Goal: Transaction & Acquisition: Purchase product/service

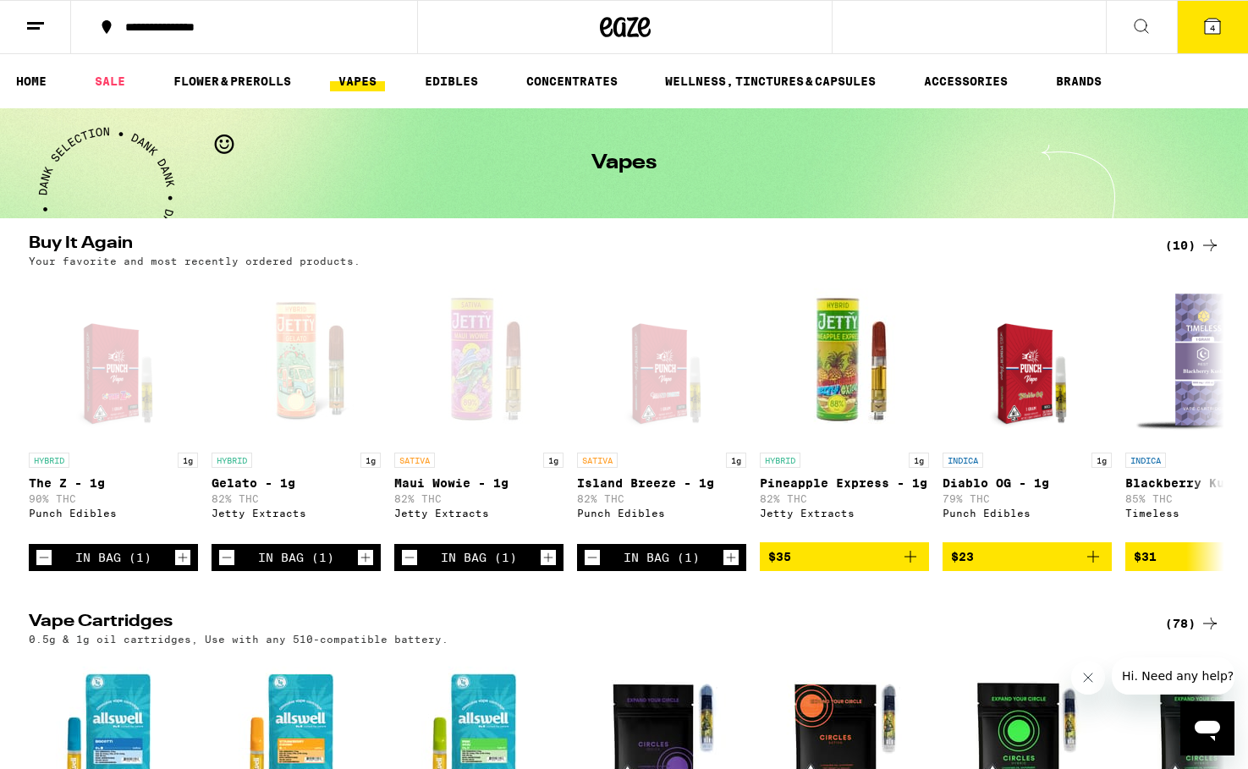
click at [1211, 29] on span "4" at bounding box center [1212, 28] width 5 height 10
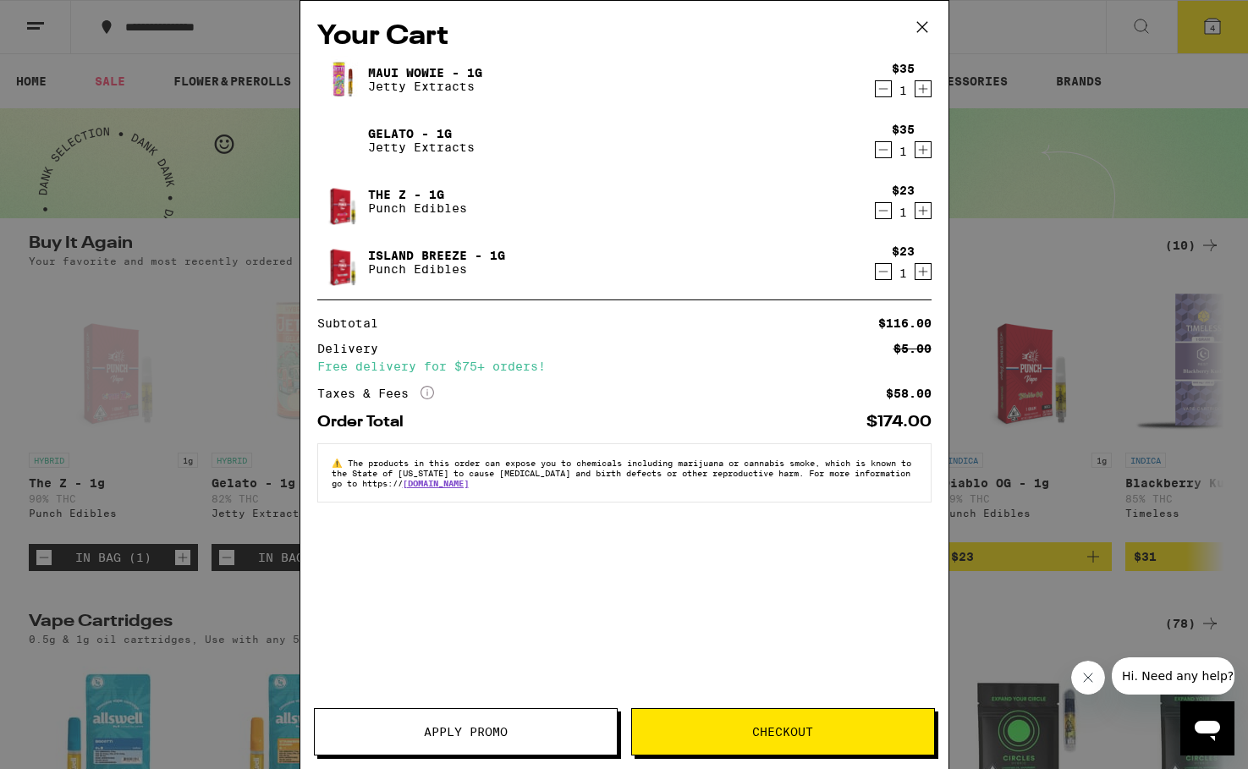
click at [881, 87] on icon "Decrement" at bounding box center [883, 89] width 15 height 20
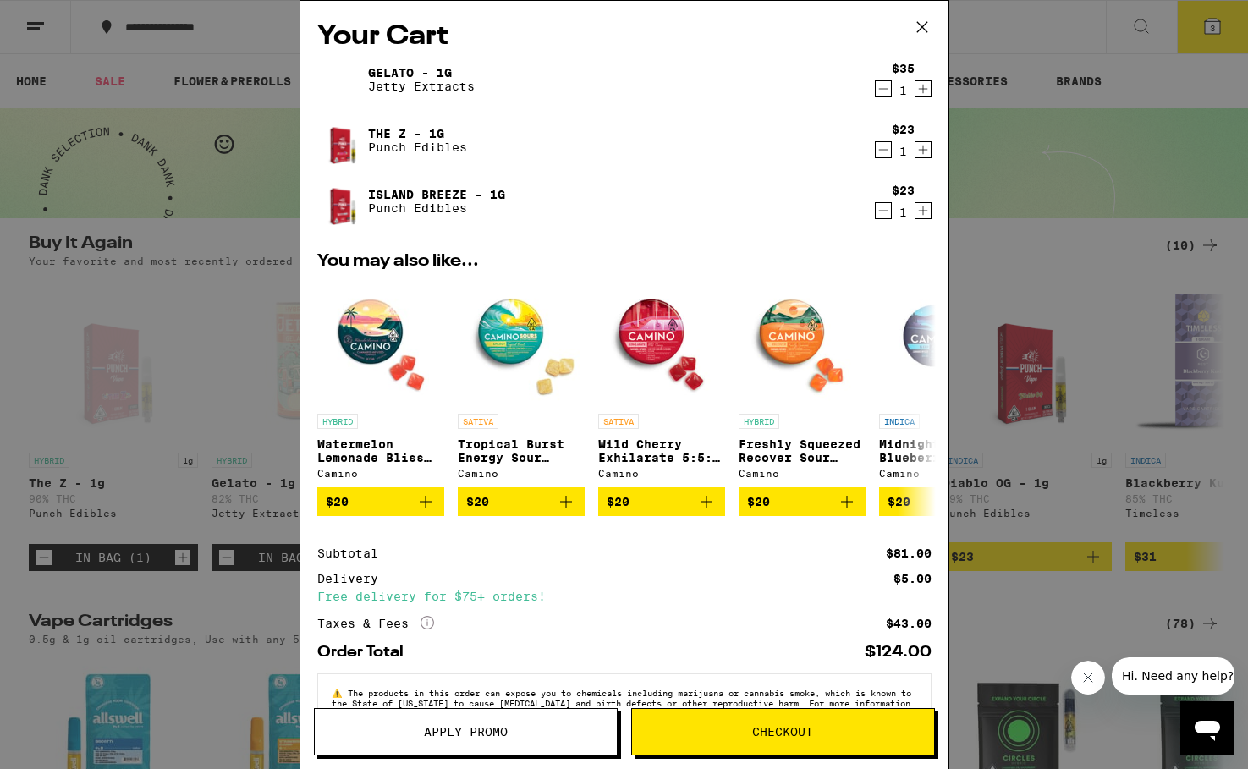
click at [886, 89] on icon "Decrement" at bounding box center [883, 89] width 9 height 0
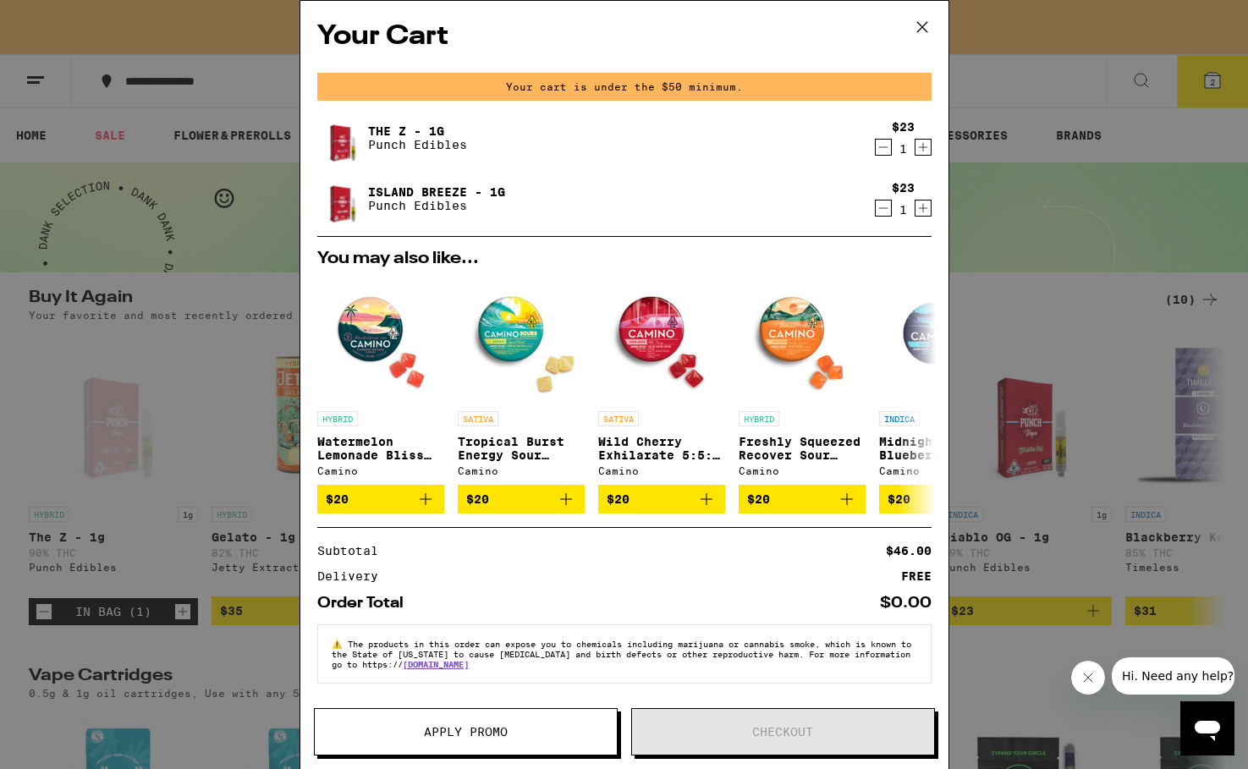
click at [882, 146] on icon "Decrement" at bounding box center [883, 147] width 15 height 20
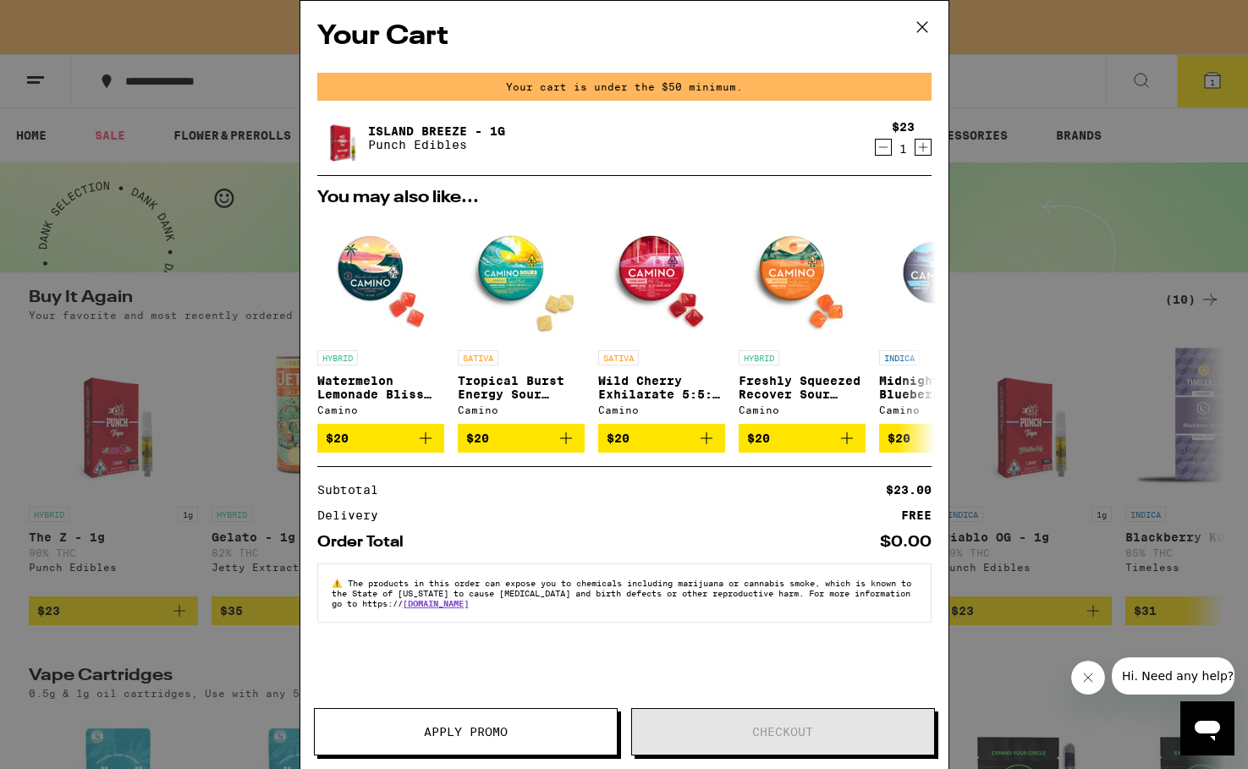
click at [884, 146] on icon "Decrement" at bounding box center [883, 147] width 15 height 20
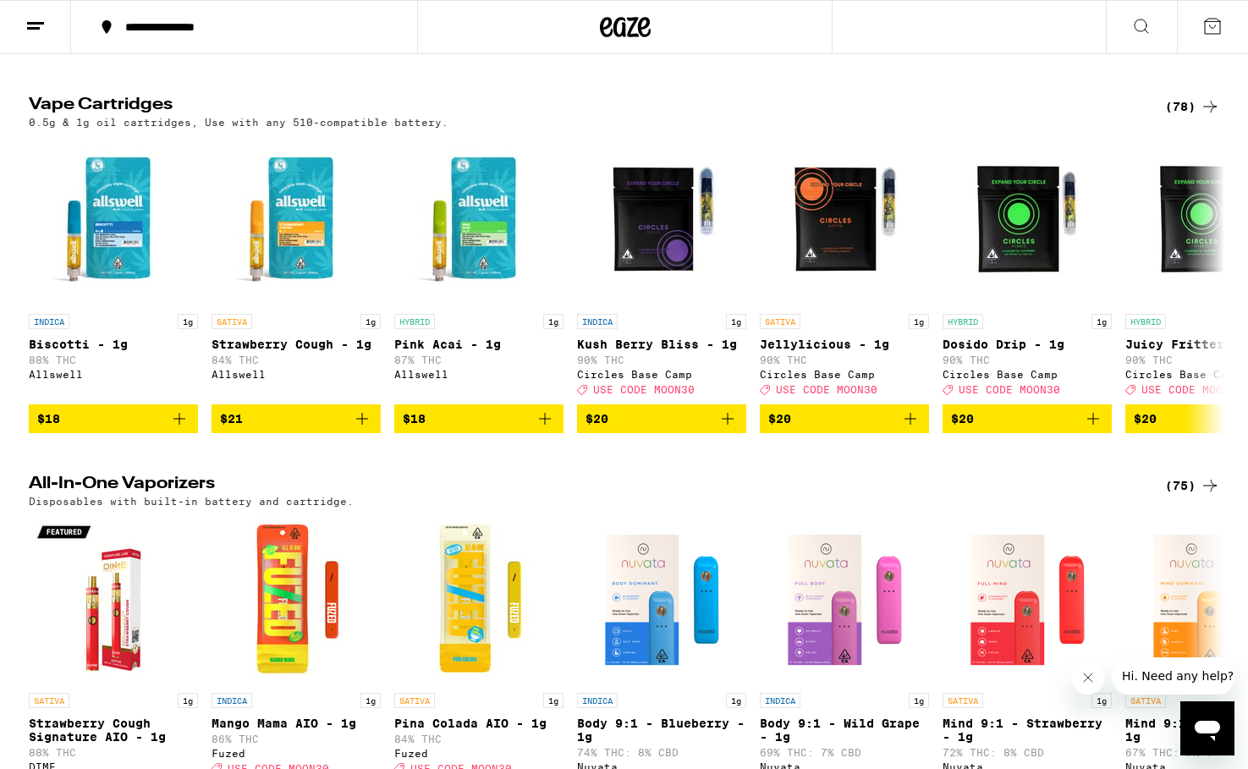
scroll to position [521, 0]
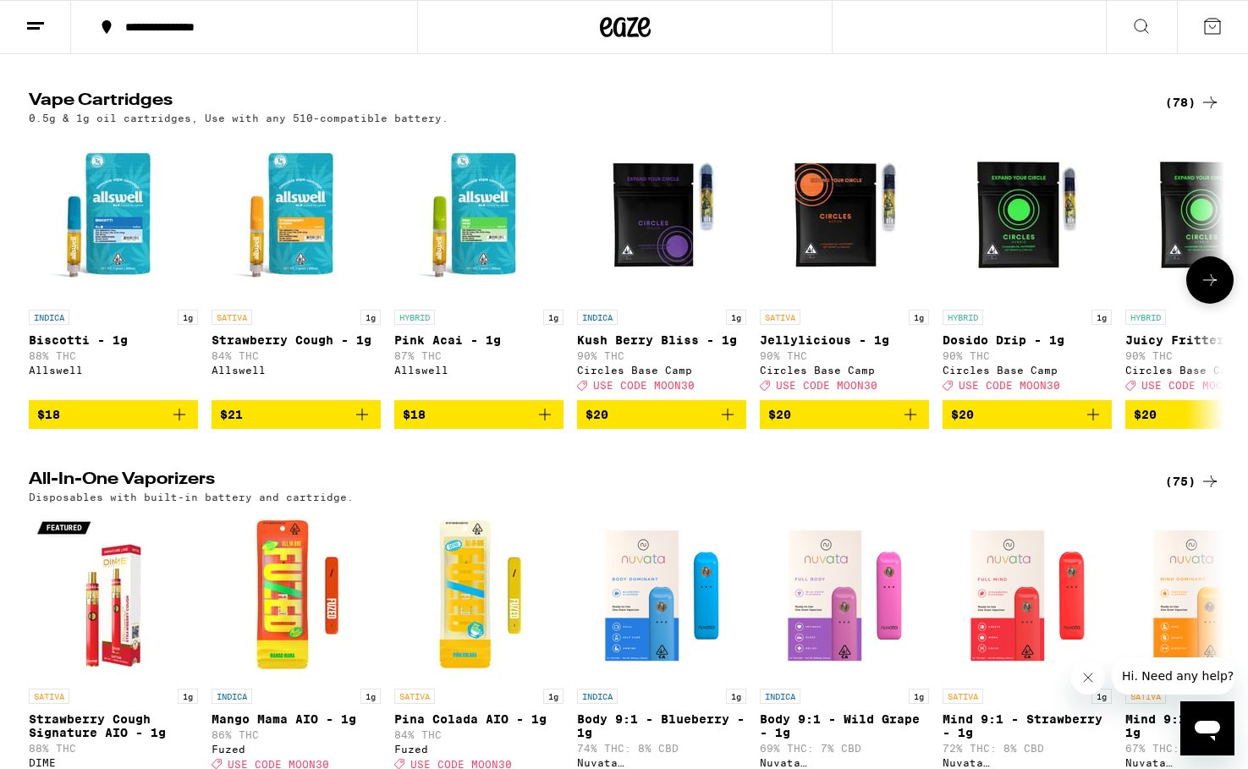
click at [911, 425] on icon "Add to bag" at bounding box center [911, 415] width 20 height 20
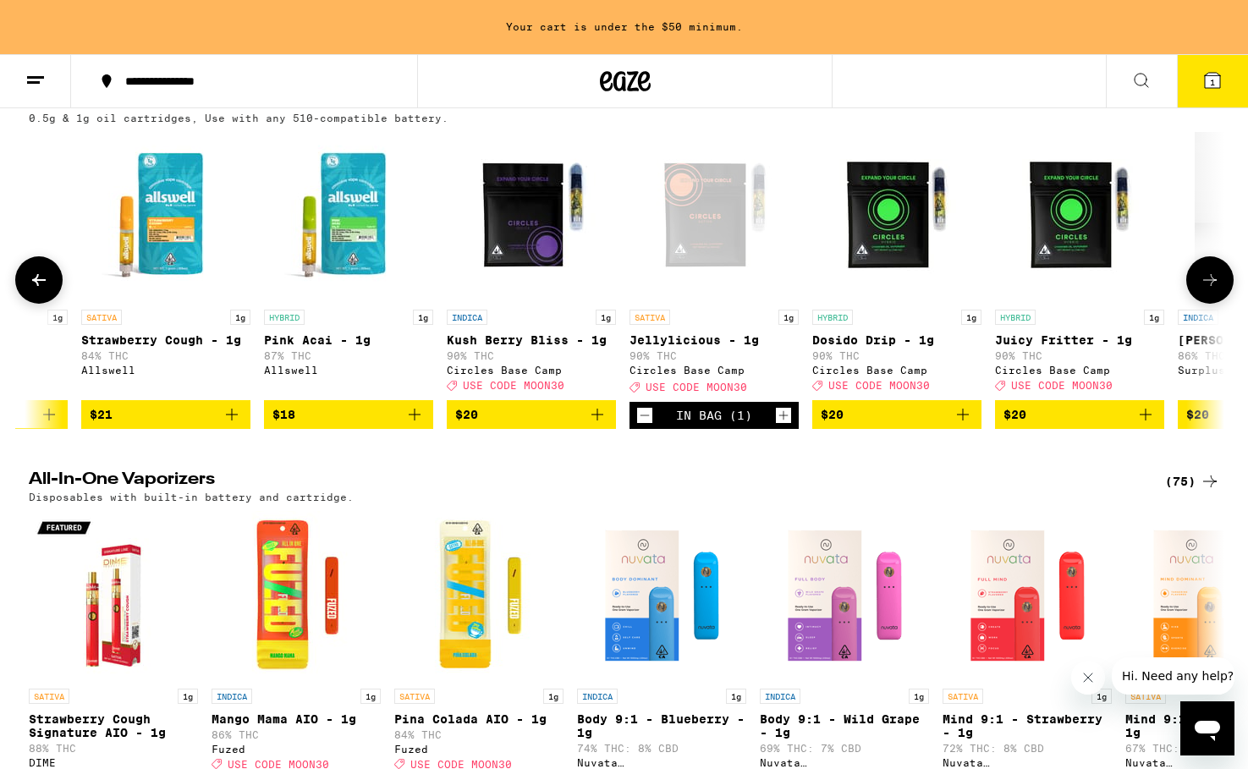
scroll to position [0, 182]
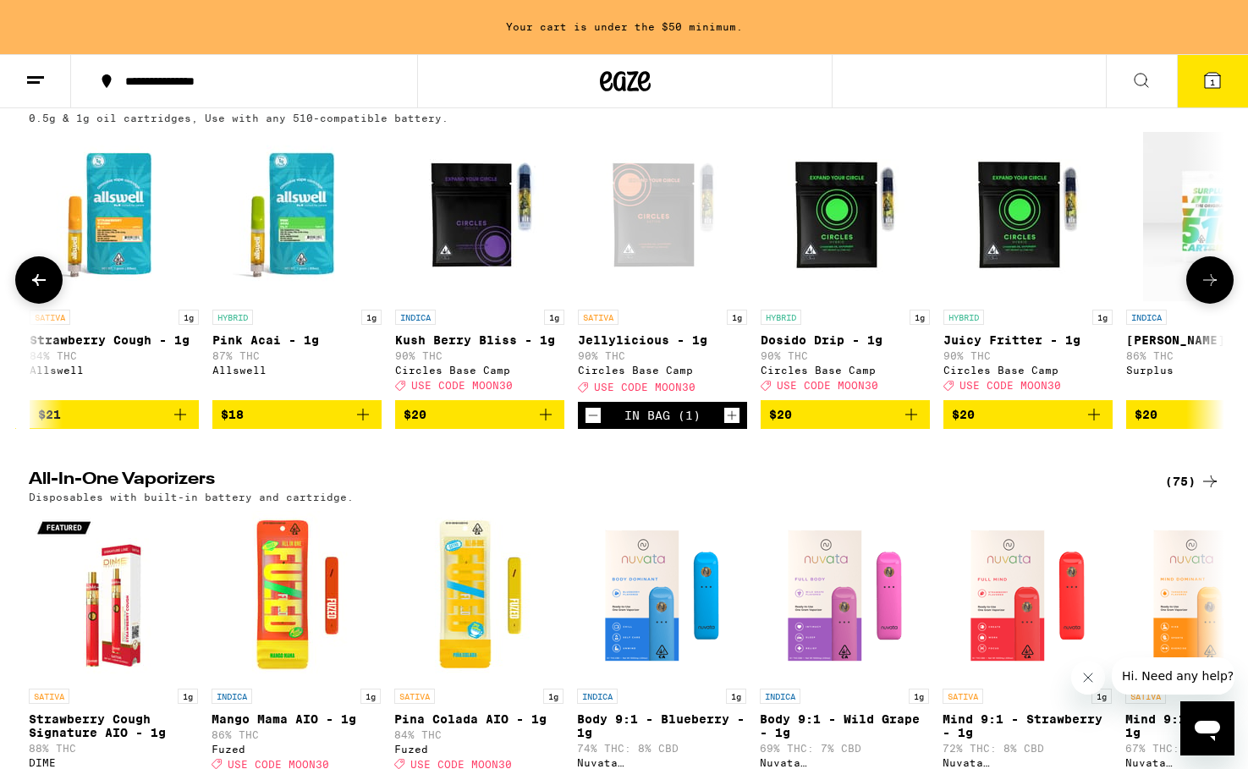
click at [1094, 421] on icon "Add to bag" at bounding box center [1095, 415] width 12 height 12
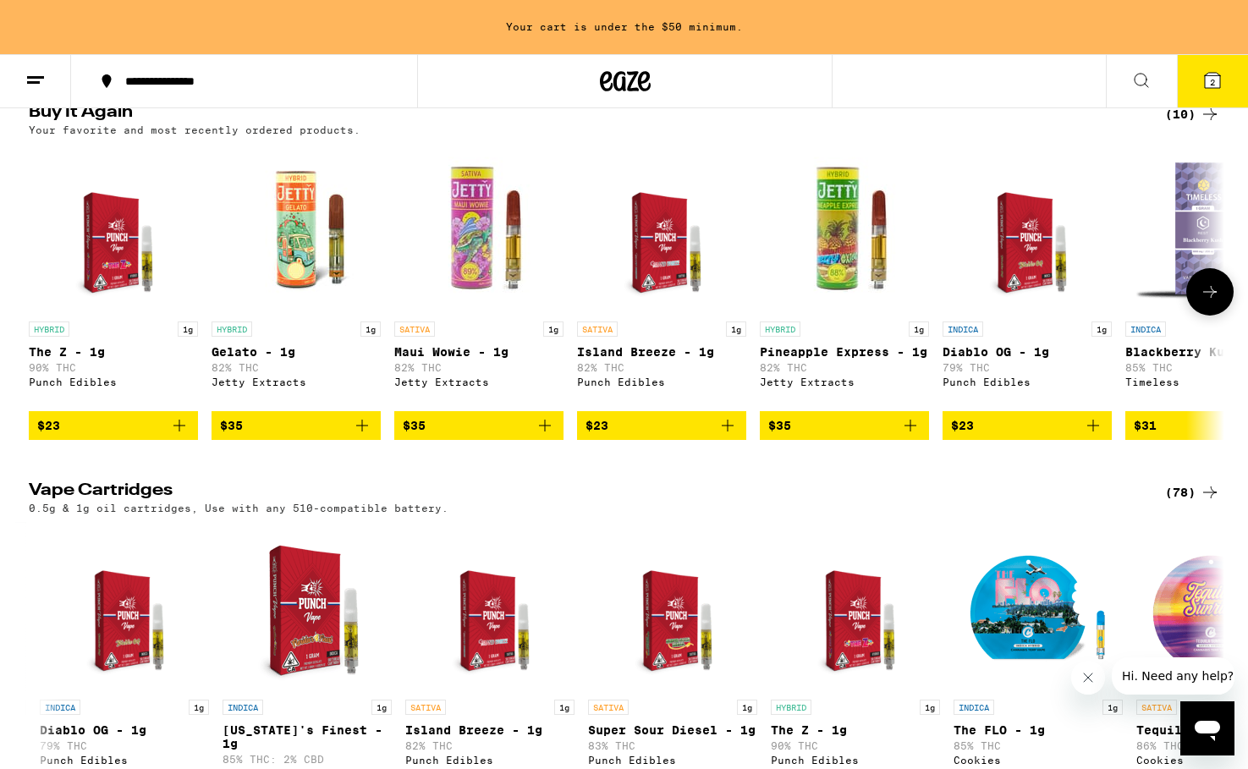
scroll to position [0, 0]
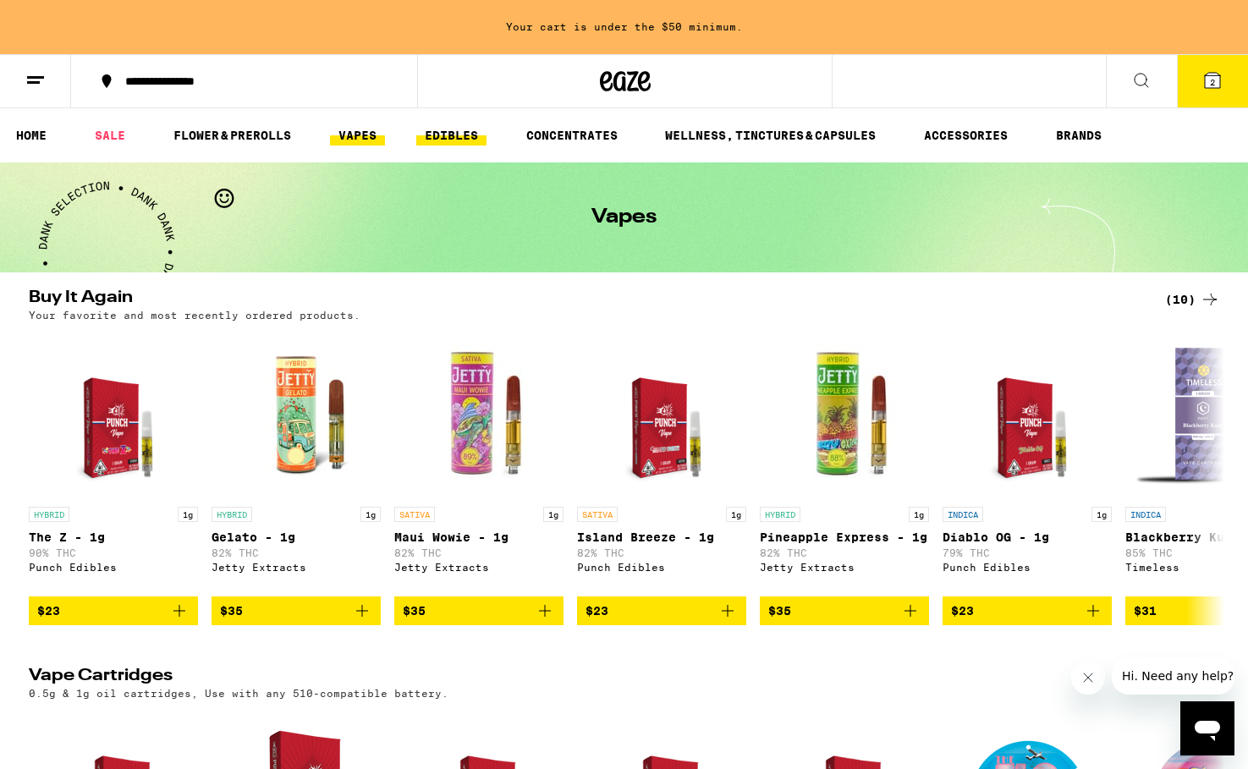
click at [452, 131] on link "EDIBLES" at bounding box center [451, 135] width 70 height 20
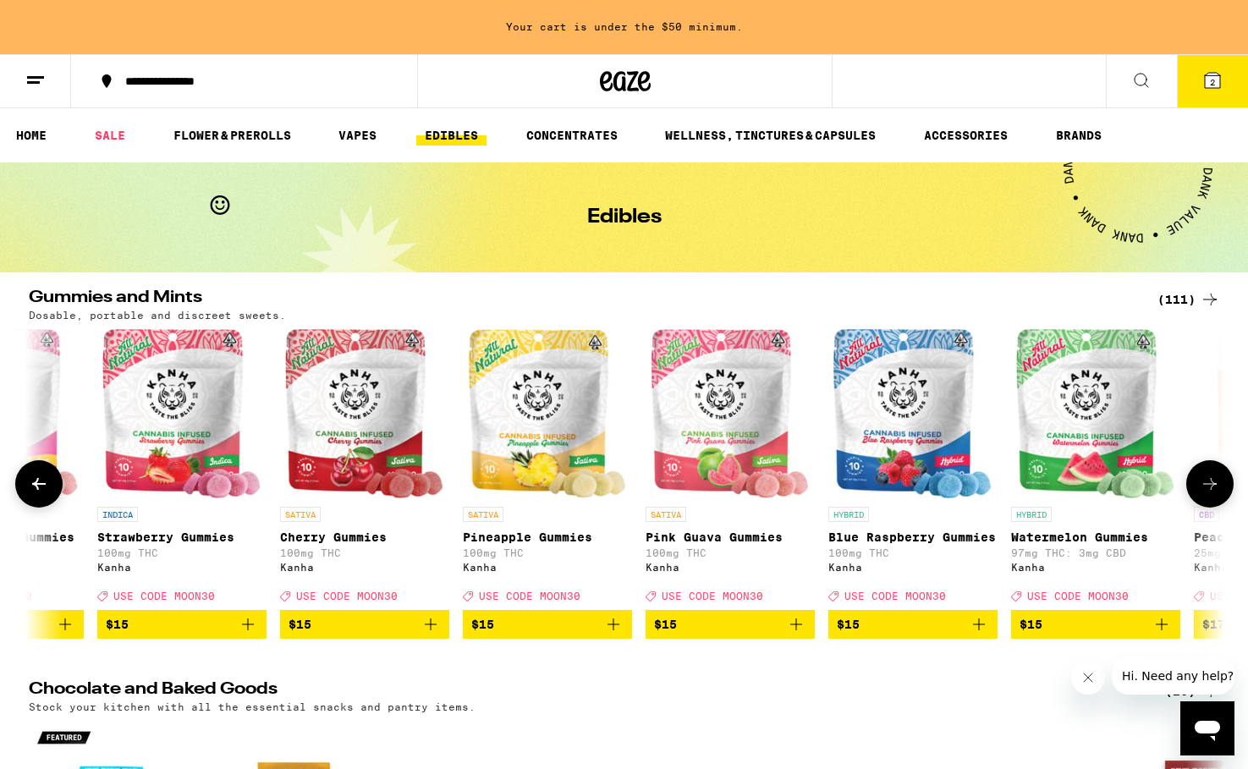
scroll to position [0, 5608]
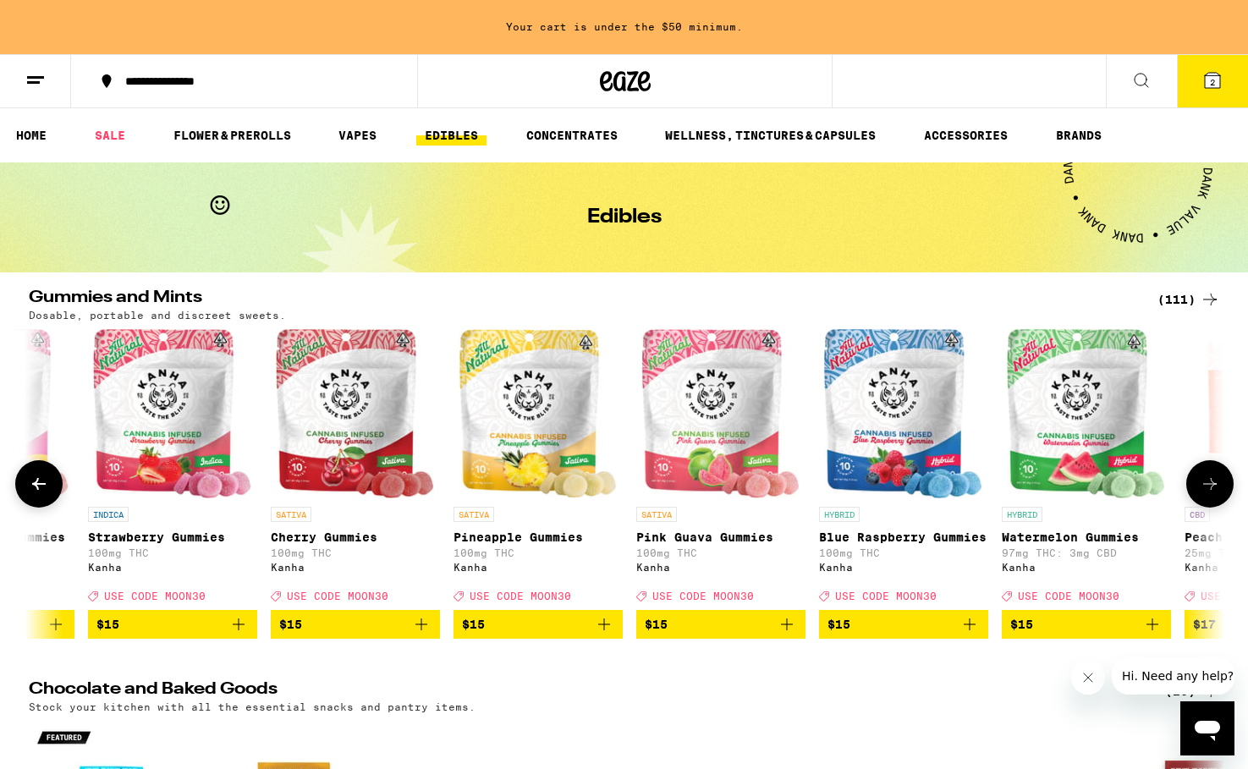
click at [783, 633] on icon "Add to bag" at bounding box center [787, 625] width 20 height 20
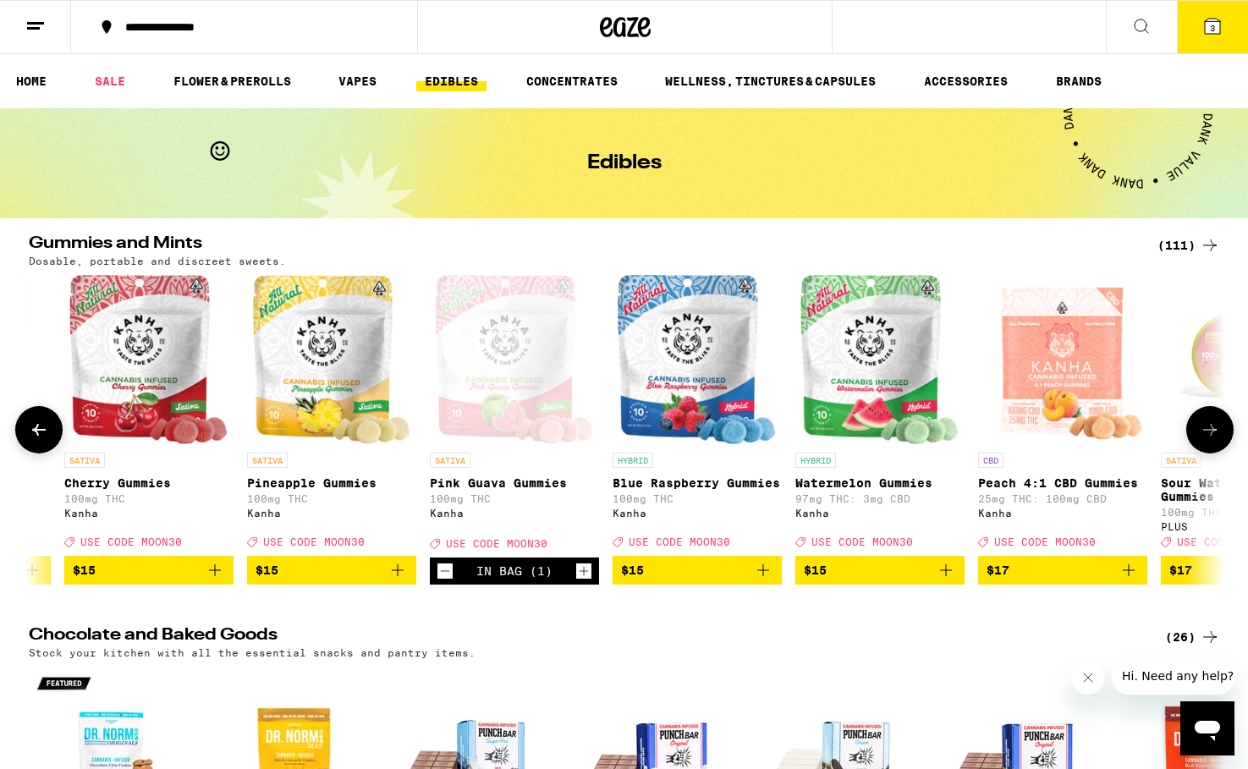
scroll to position [0, 5825]
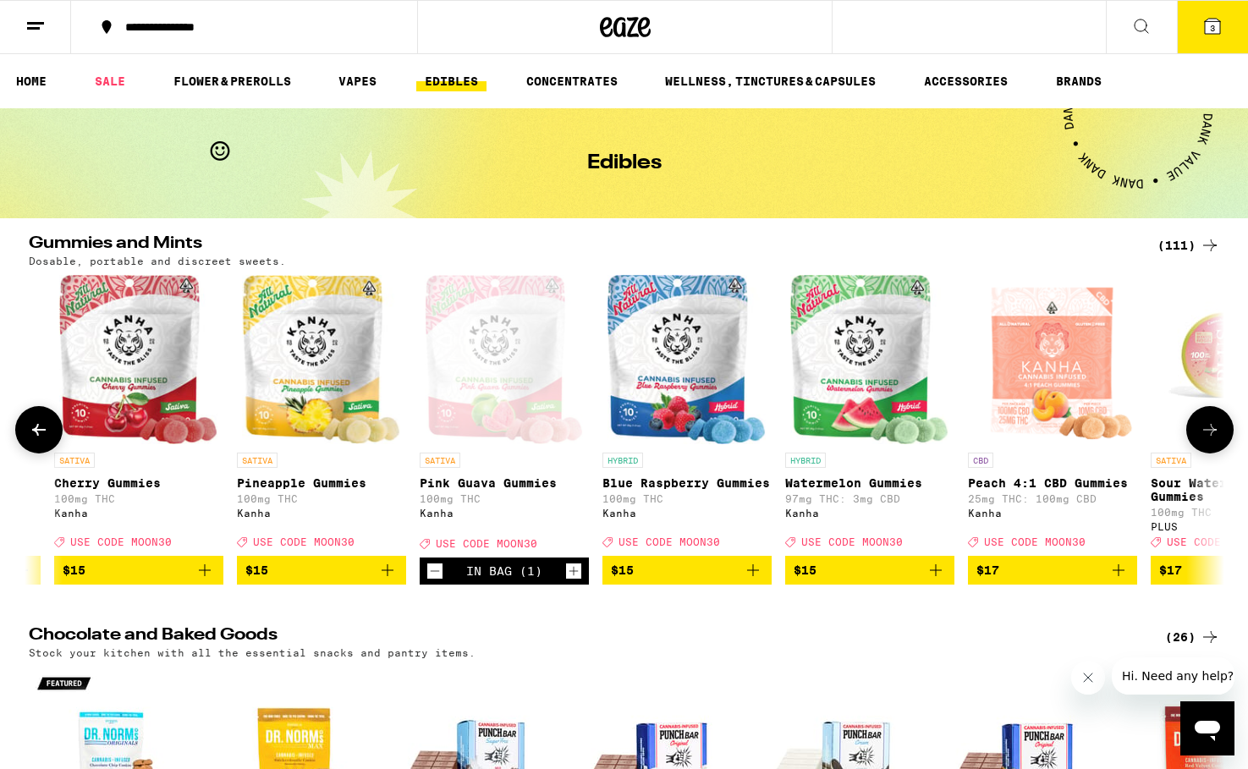
click at [938, 581] on icon "Add to bag" at bounding box center [936, 570] width 20 height 20
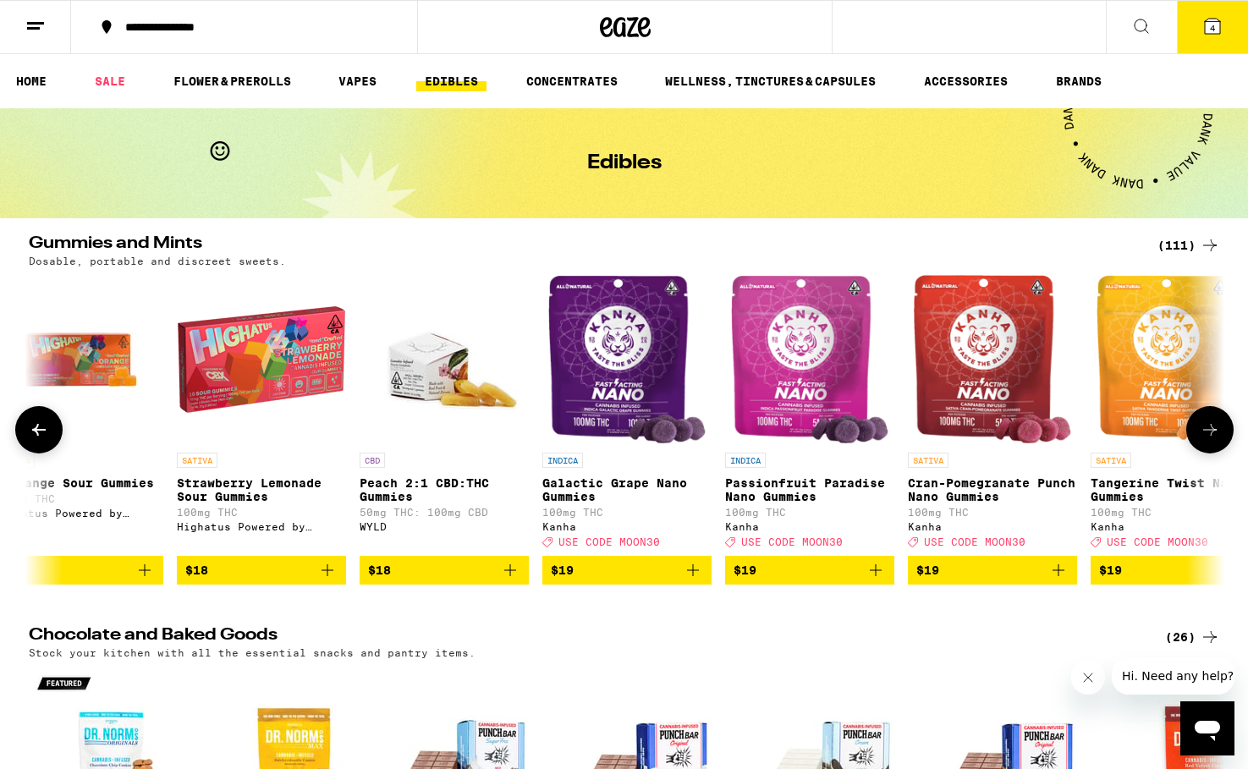
scroll to position [0, 9337]
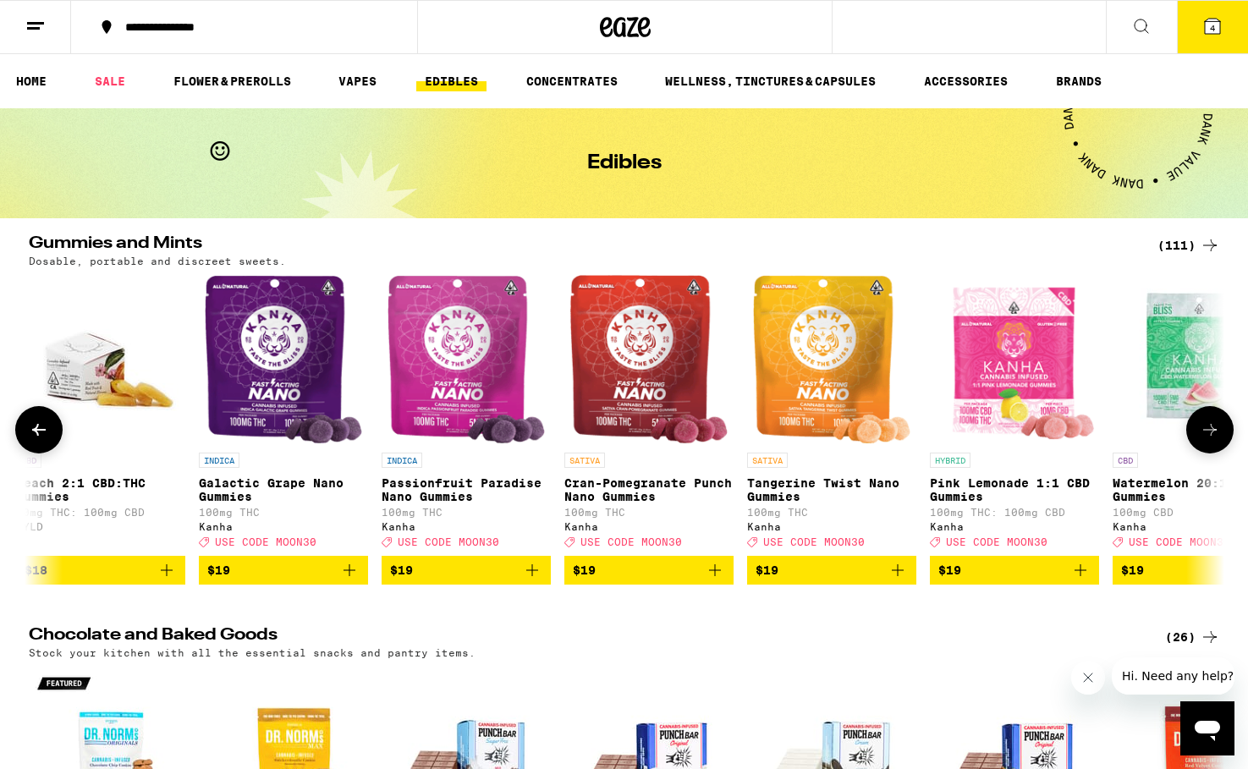
click at [718, 581] on icon "Add to bag" at bounding box center [715, 570] width 20 height 20
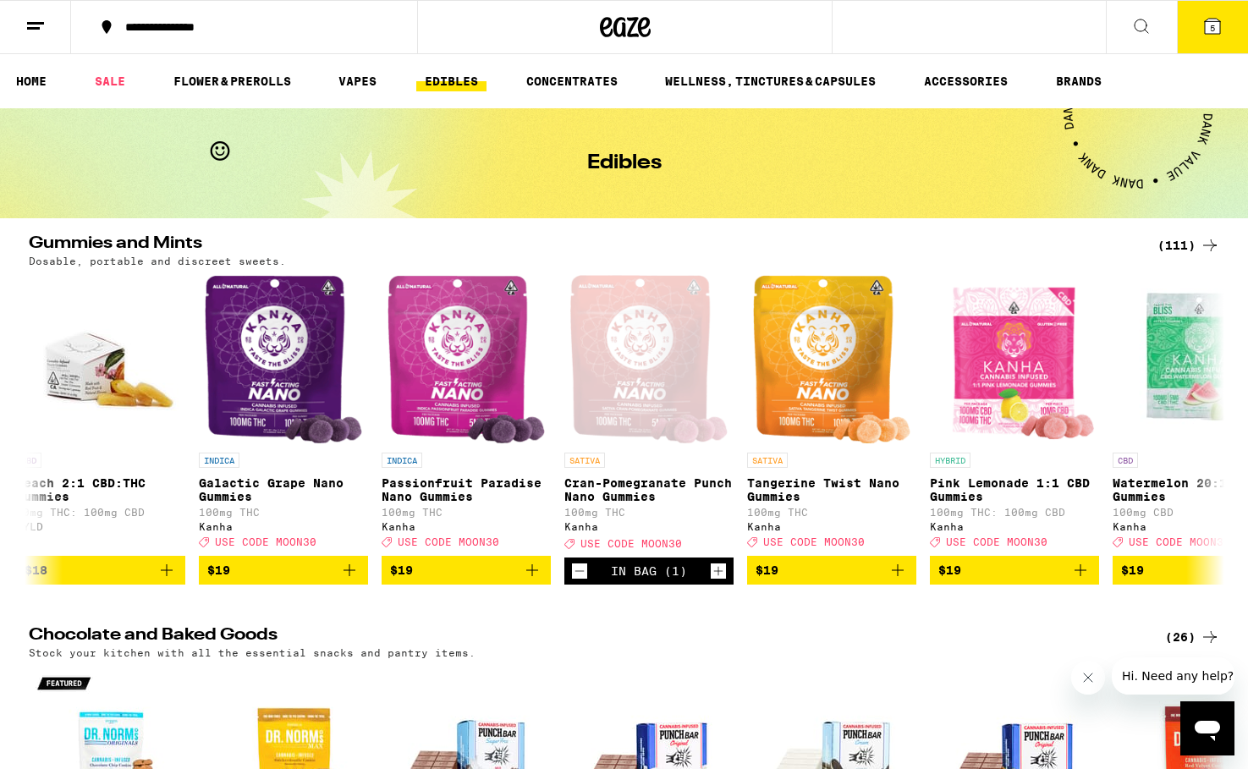
click at [1217, 26] on icon at bounding box center [1212, 26] width 15 height 15
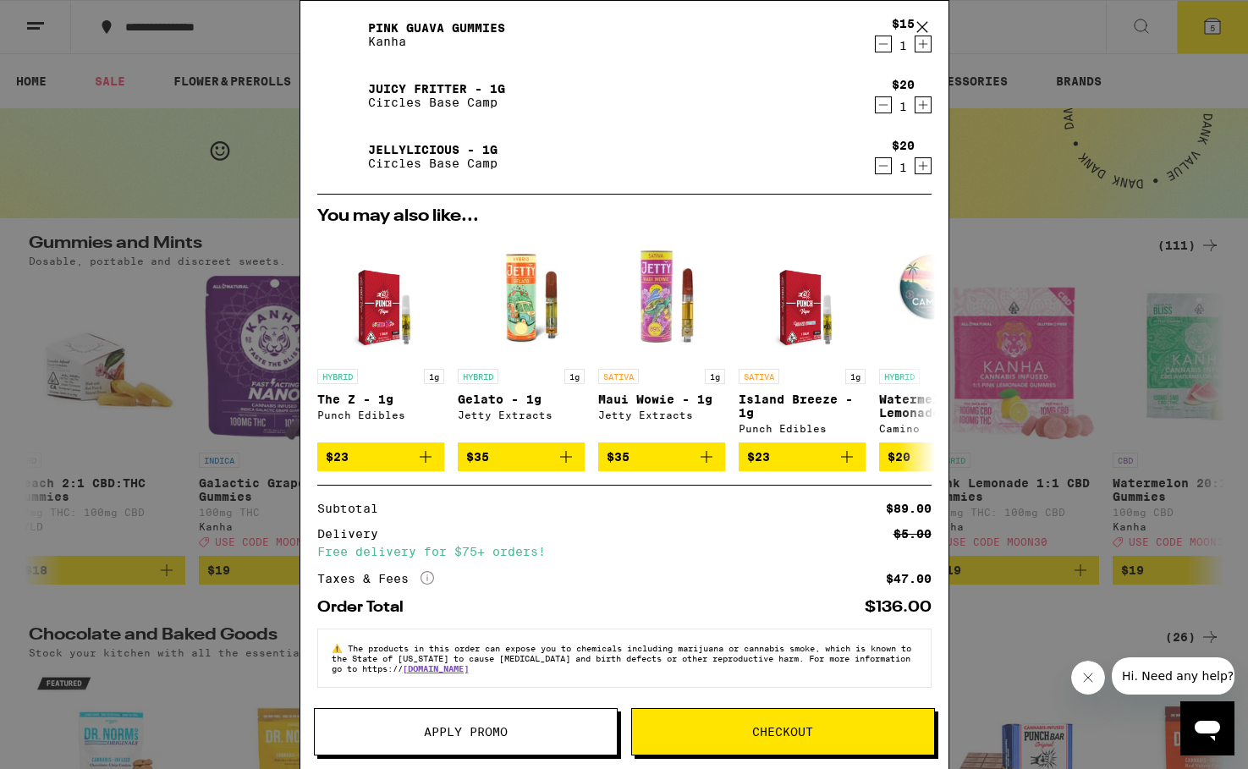
scroll to position [177, 0]
